Goal: Navigation & Orientation: Find specific page/section

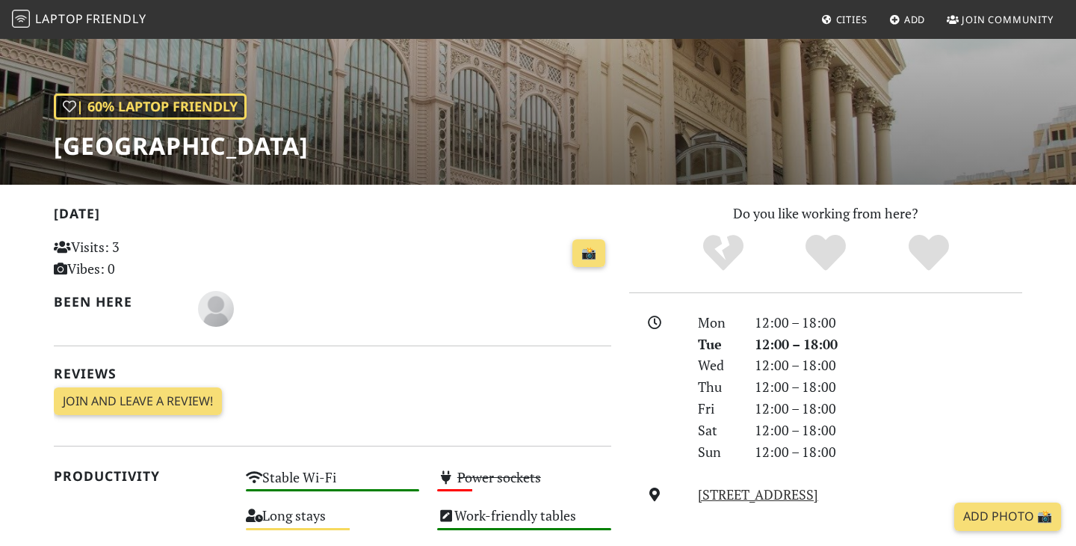
scroll to position [173, 0]
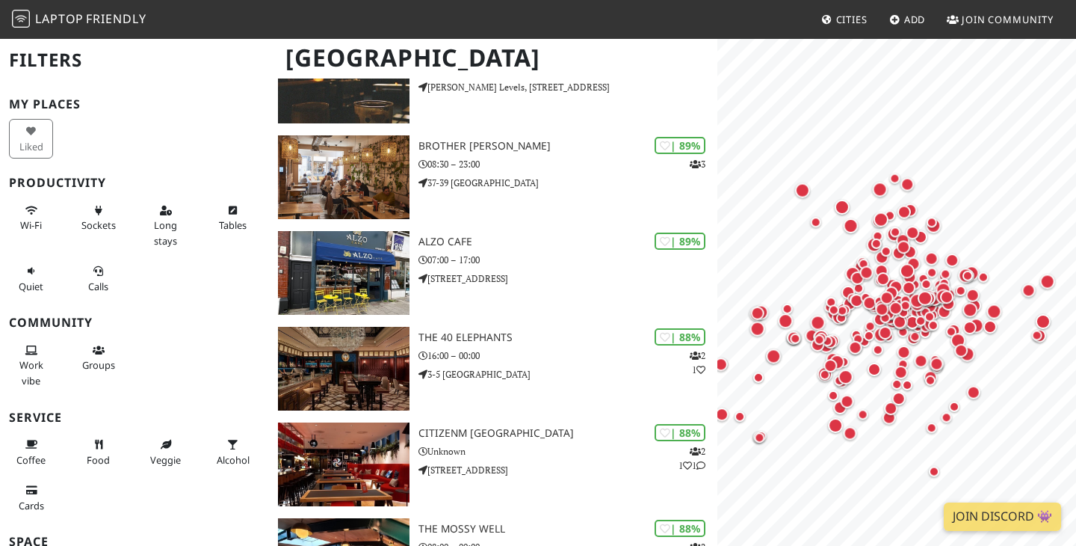
scroll to position [1367, 0]
